Goal: Information Seeking & Learning: Learn about a topic

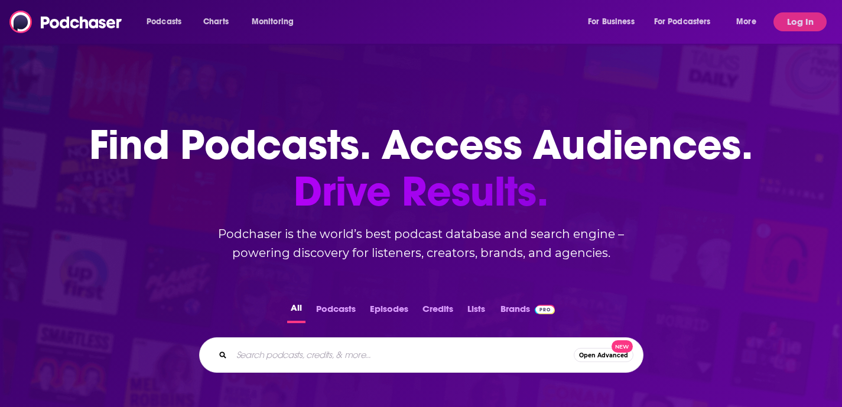
click at [500, 351] on input "Search podcasts, credits, & more..." at bounding box center [403, 355] width 342 height 19
type input "FuturePulse"
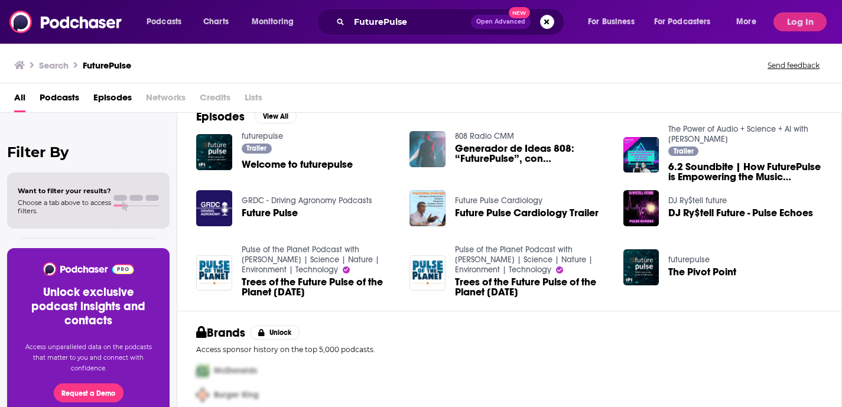
scroll to position [221, 0]
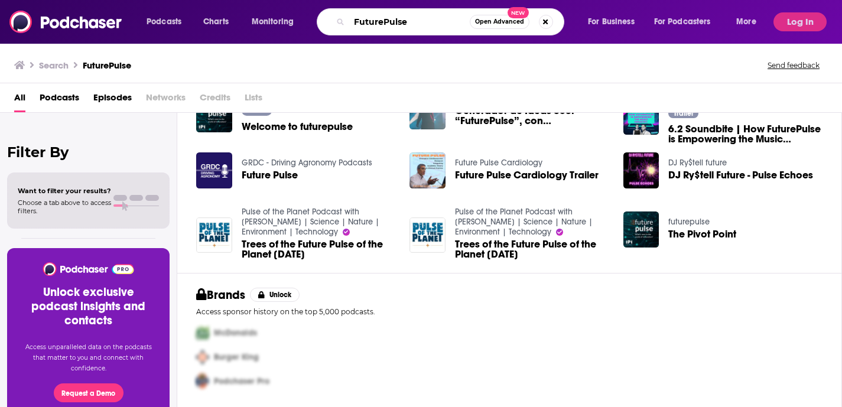
click at [357, 20] on input "FuturePulse" at bounding box center [409, 21] width 120 height 19
click at [354, 20] on input "FuturePulse" at bounding box center [409, 21] width 120 height 19
type input "SkillTorch FuturePulse"
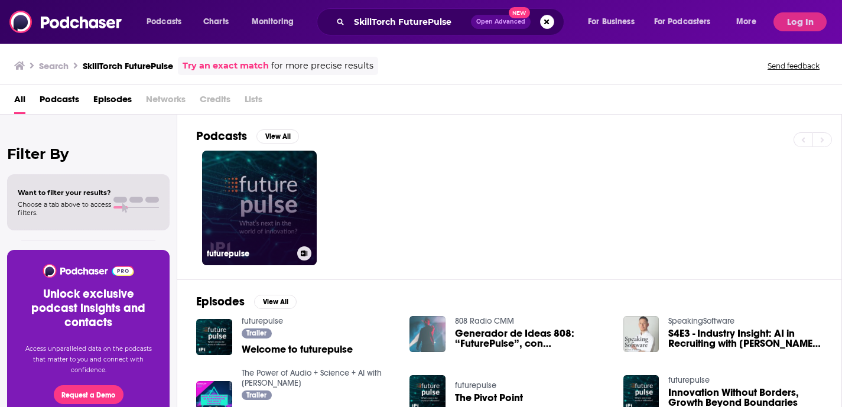
click at [285, 211] on link "futurepulse" at bounding box center [259, 208] width 115 height 115
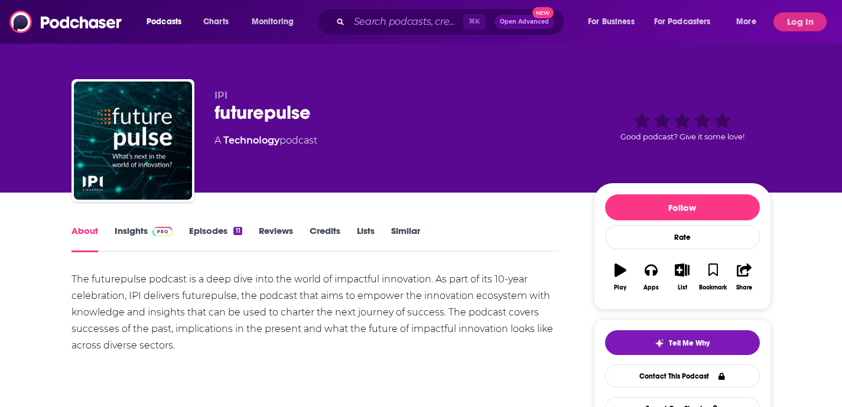
click at [154, 234] on span at bounding box center [160, 230] width 25 height 11
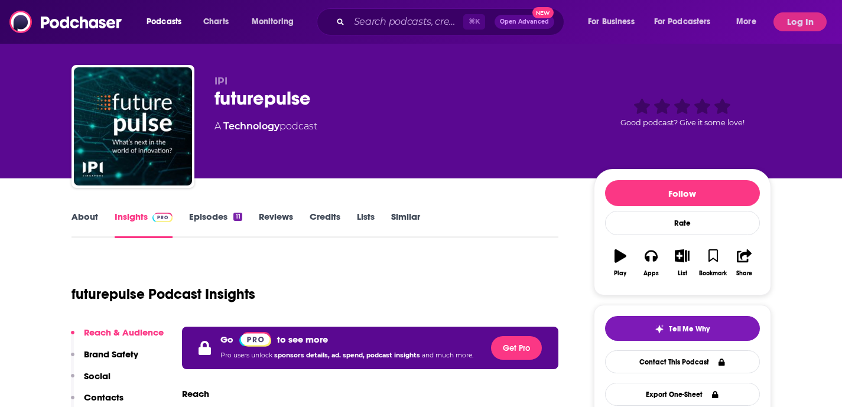
scroll to position [3, 0]
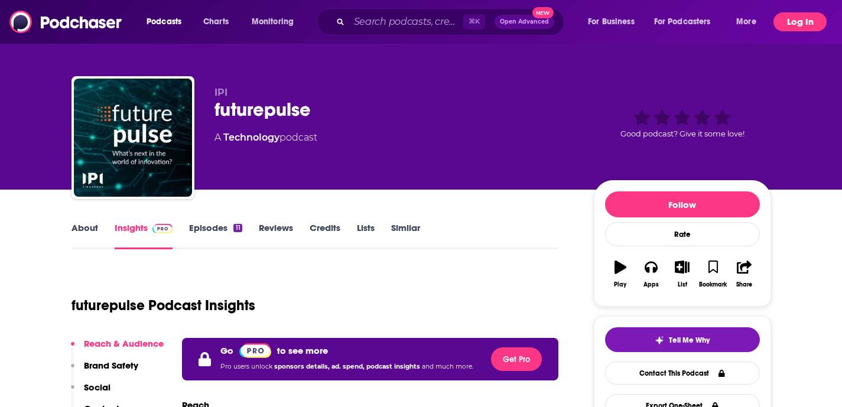
click at [788, 19] on button "Log In" at bounding box center [799, 21] width 53 height 19
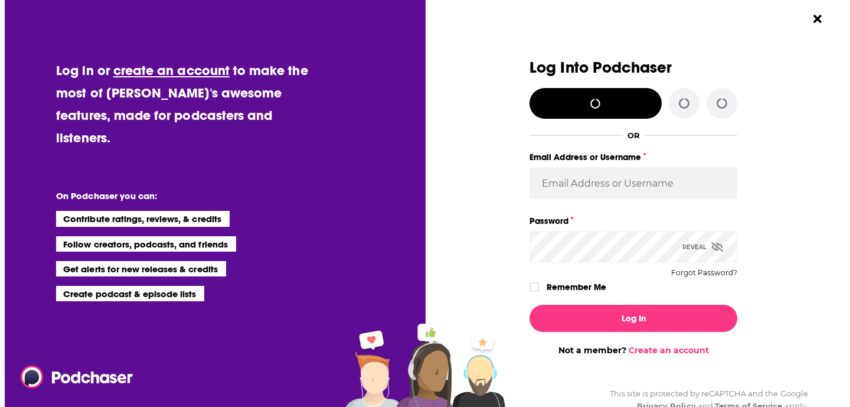
scroll to position [0, 0]
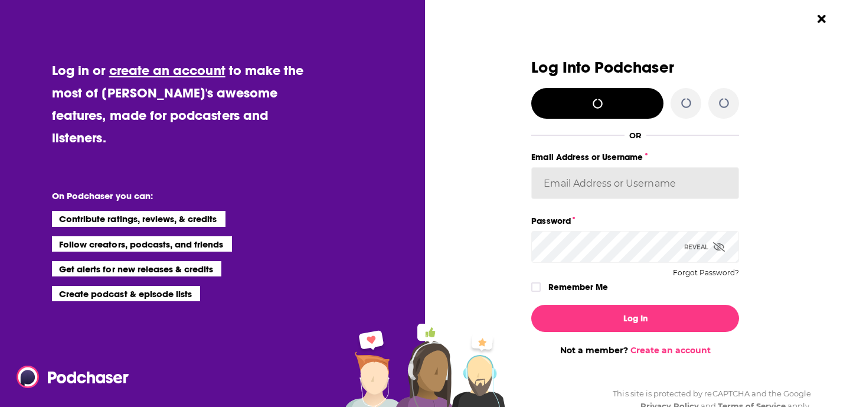
type input "kindrieri"
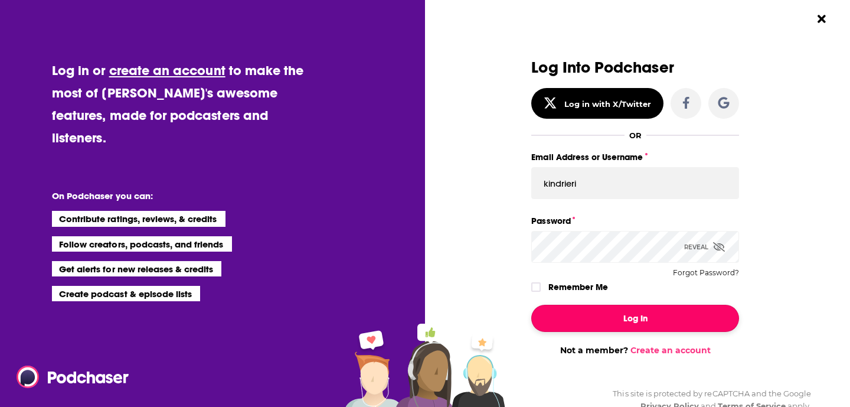
click at [630, 313] on button "Log In" at bounding box center [636, 318] width 208 height 27
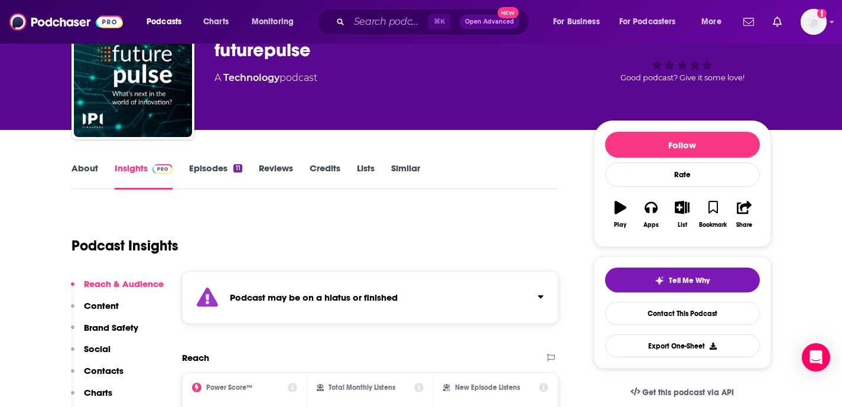
scroll to position [60, 0]
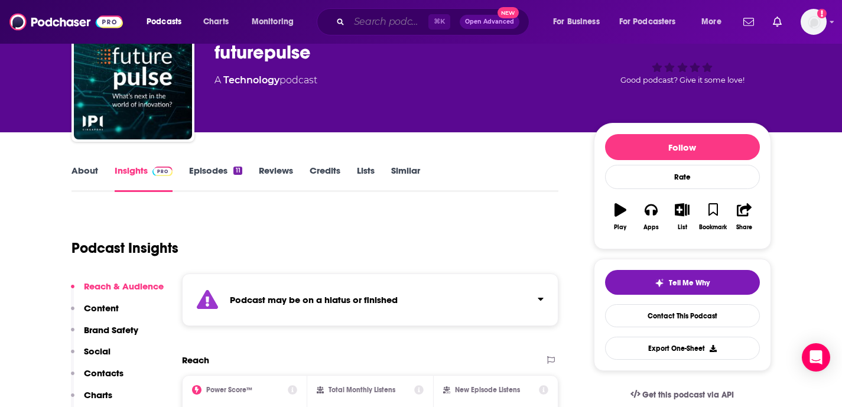
click at [377, 27] on input "Search podcasts, credits, & more..." at bounding box center [388, 21] width 79 height 19
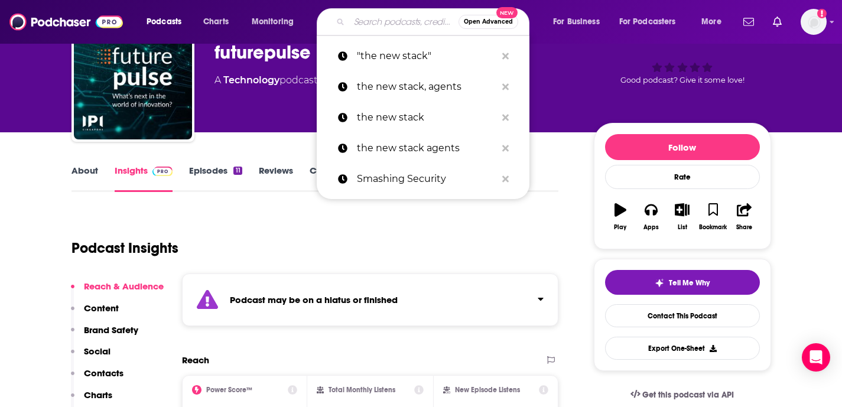
type input "k"
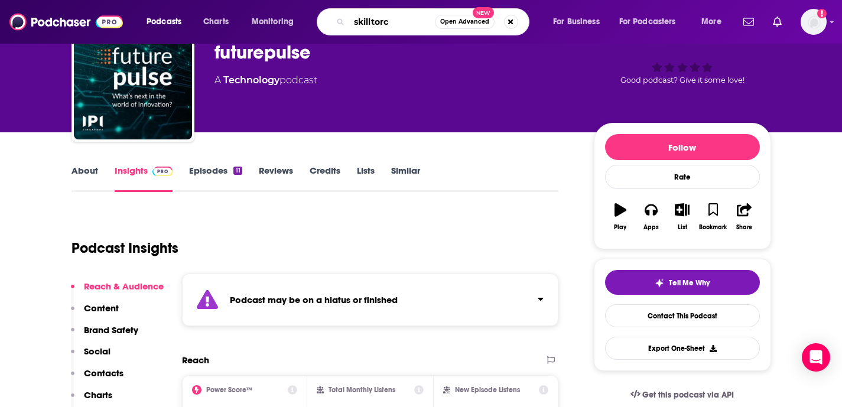
type input "skilltorch"
